Goal: Check status: Check status

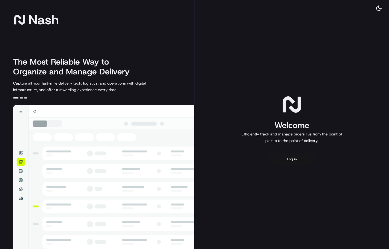
click at [295, 159] on button "Log in" at bounding box center [292, 159] width 44 height 13
